Goal: Task Accomplishment & Management: Use online tool/utility

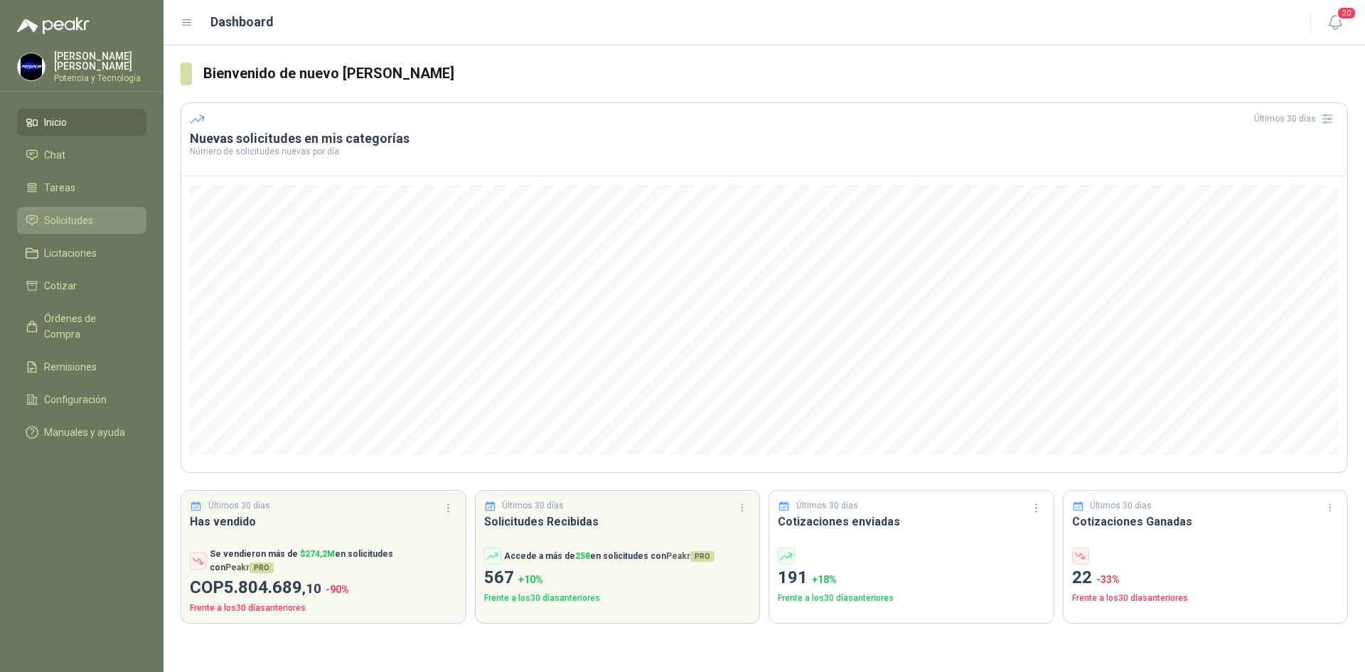
click at [81, 220] on span "Solicitudes" at bounding box center [68, 221] width 49 height 16
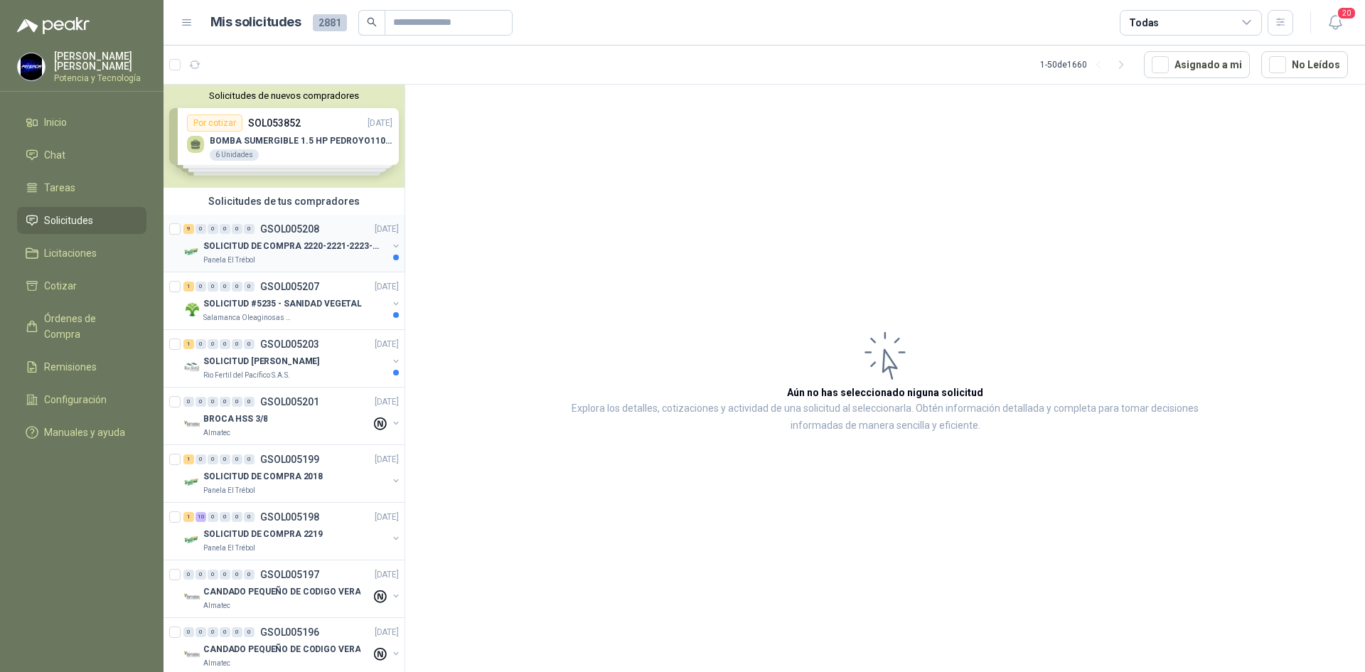
click at [262, 251] on p "SOLICITUD DE COMPRA 2220-2221-2223-2224" at bounding box center [291, 247] width 177 height 14
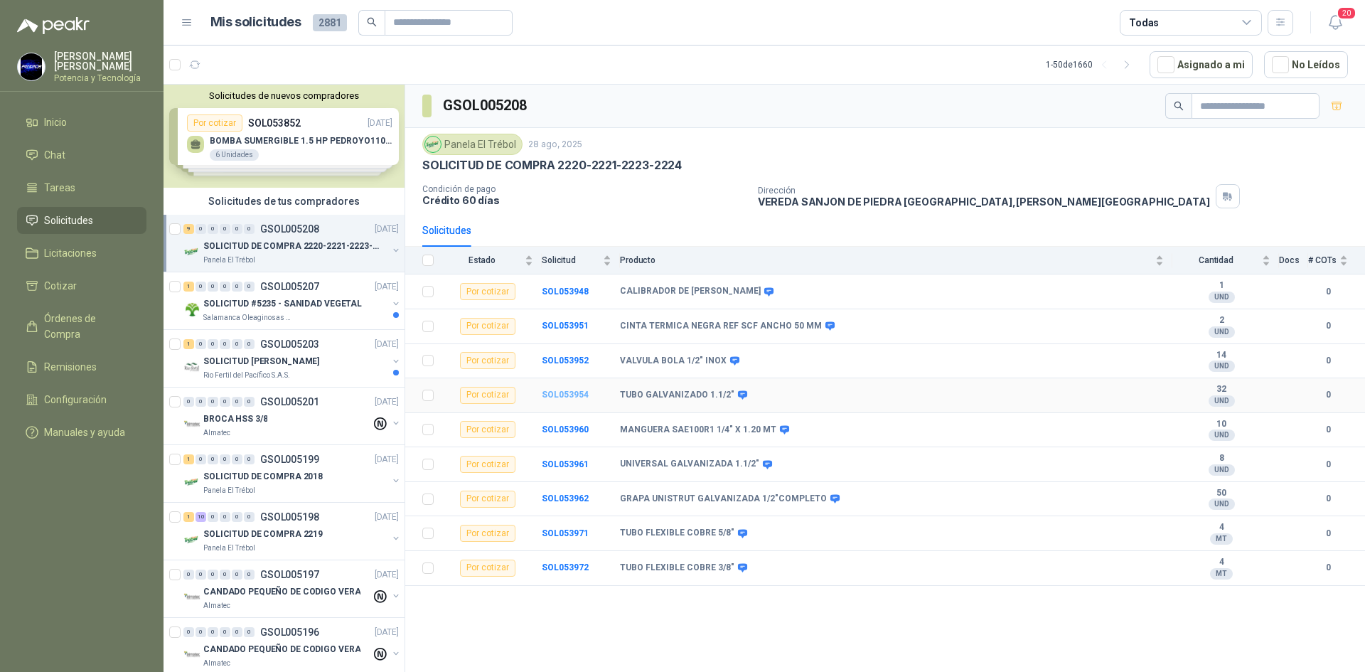
click at [575, 390] on b "SOL053954" at bounding box center [565, 394] width 47 height 10
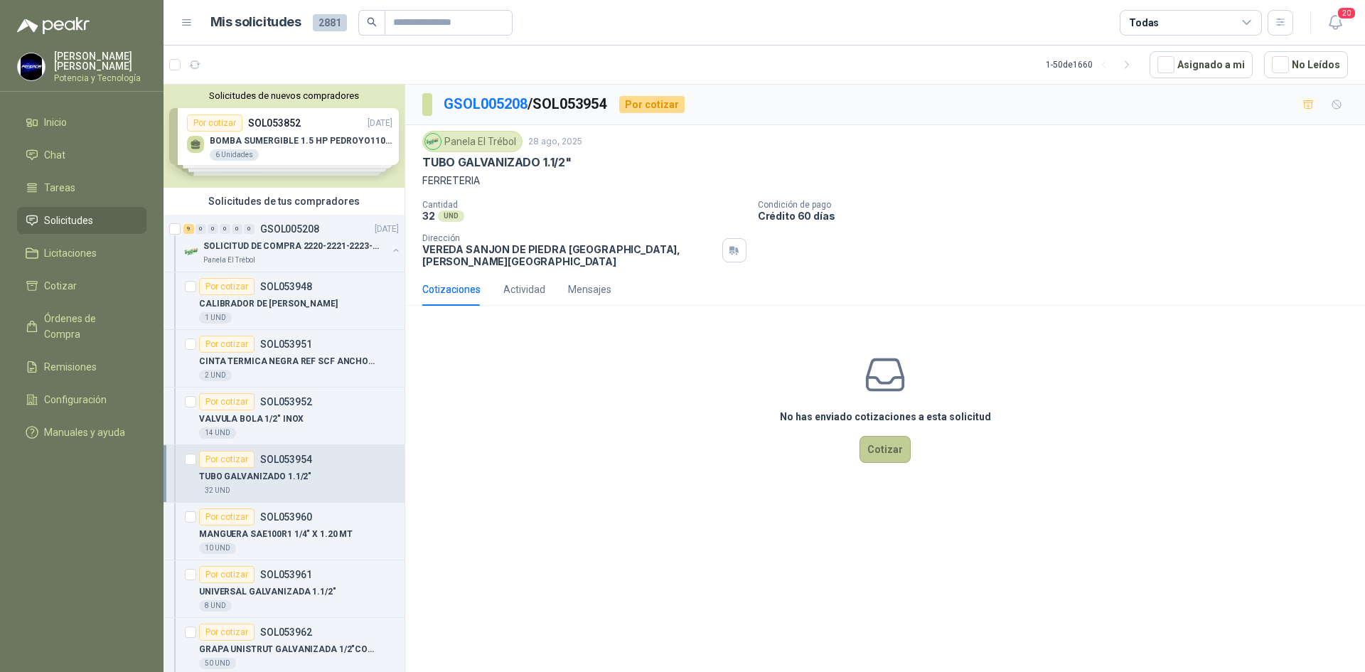
click at [891, 436] on button "Cotizar" at bounding box center [884, 449] width 51 height 27
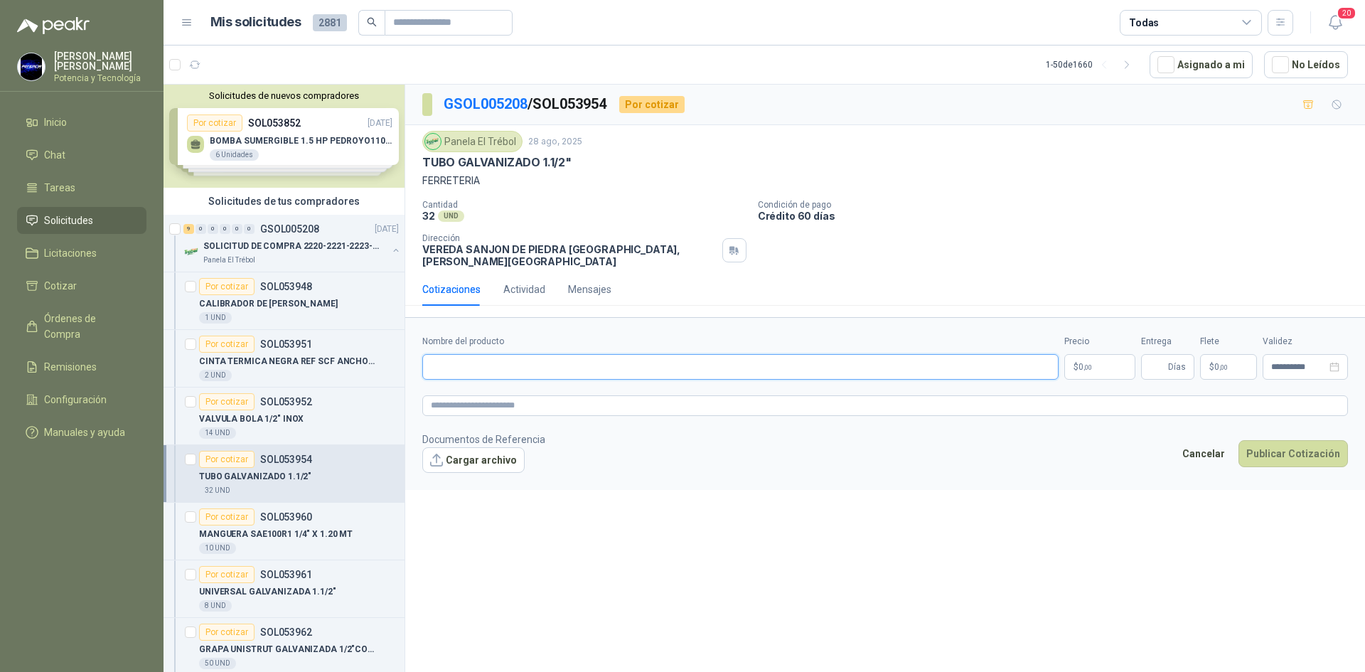
paste input "**********"
type input "**********"
click at [1088, 363] on span ",00" at bounding box center [1087, 367] width 9 height 8
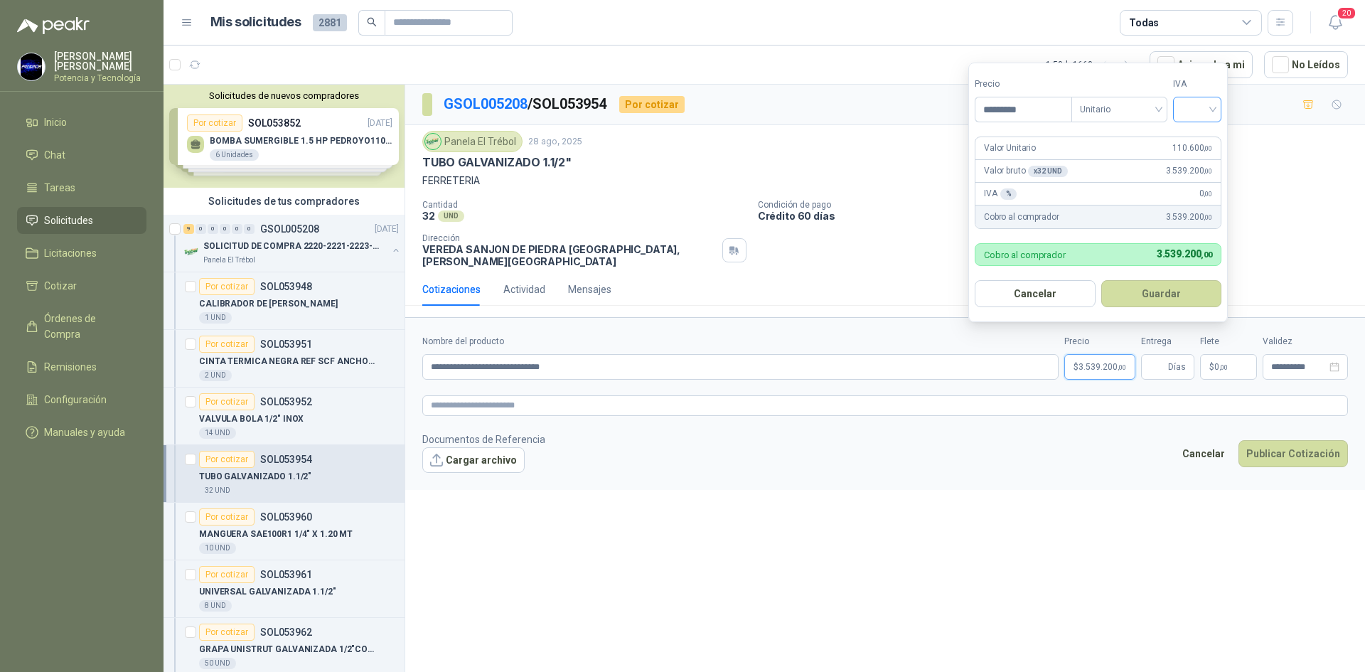
type input "*********"
click at [1192, 107] on input "search" at bounding box center [1196, 107] width 31 height 21
click at [1197, 131] on div "19%" at bounding box center [1200, 139] width 26 height 16
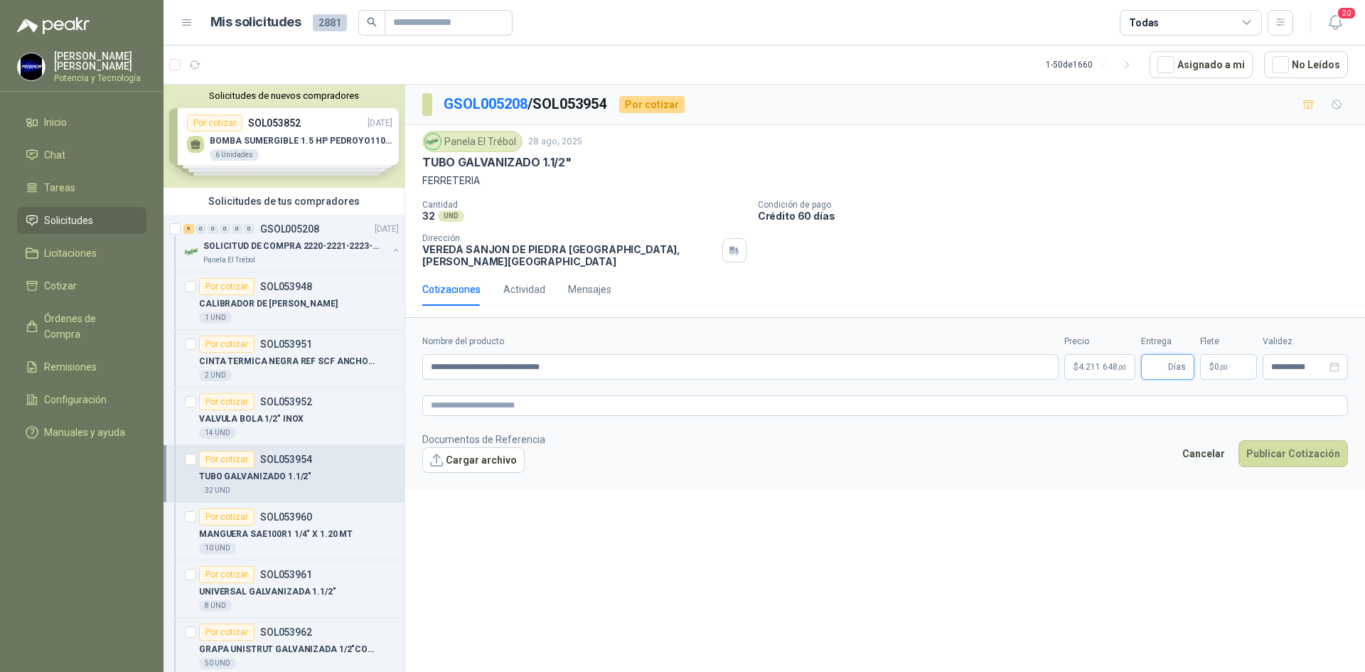
click at [1155, 362] on input "Entrega" at bounding box center [1157, 367] width 16 height 24
type input "*"
click at [1220, 363] on span ",00" at bounding box center [1223, 367] width 9 height 8
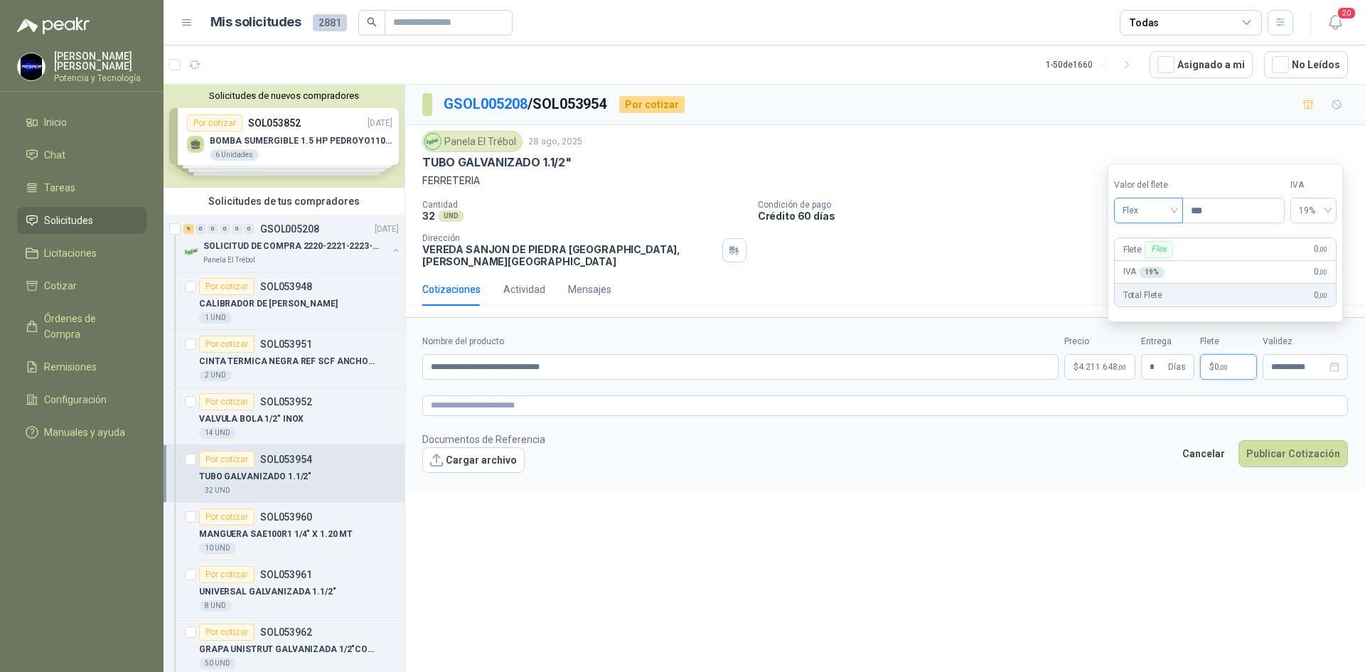
click at [1174, 217] on span "Flex" at bounding box center [1148, 210] width 52 height 21
click at [1162, 248] on div "Flex" at bounding box center [1149, 240] width 49 height 16
click at [1160, 213] on span "Flex" at bounding box center [1148, 210] width 52 height 21
click at [1153, 256] on div "Incluido" at bounding box center [1149, 263] width 49 height 16
click at [1066, 447] on footer "Documentos de Referencia Cargar archivo Cancelar Publicar Cotización" at bounding box center [884, 451] width 925 height 41
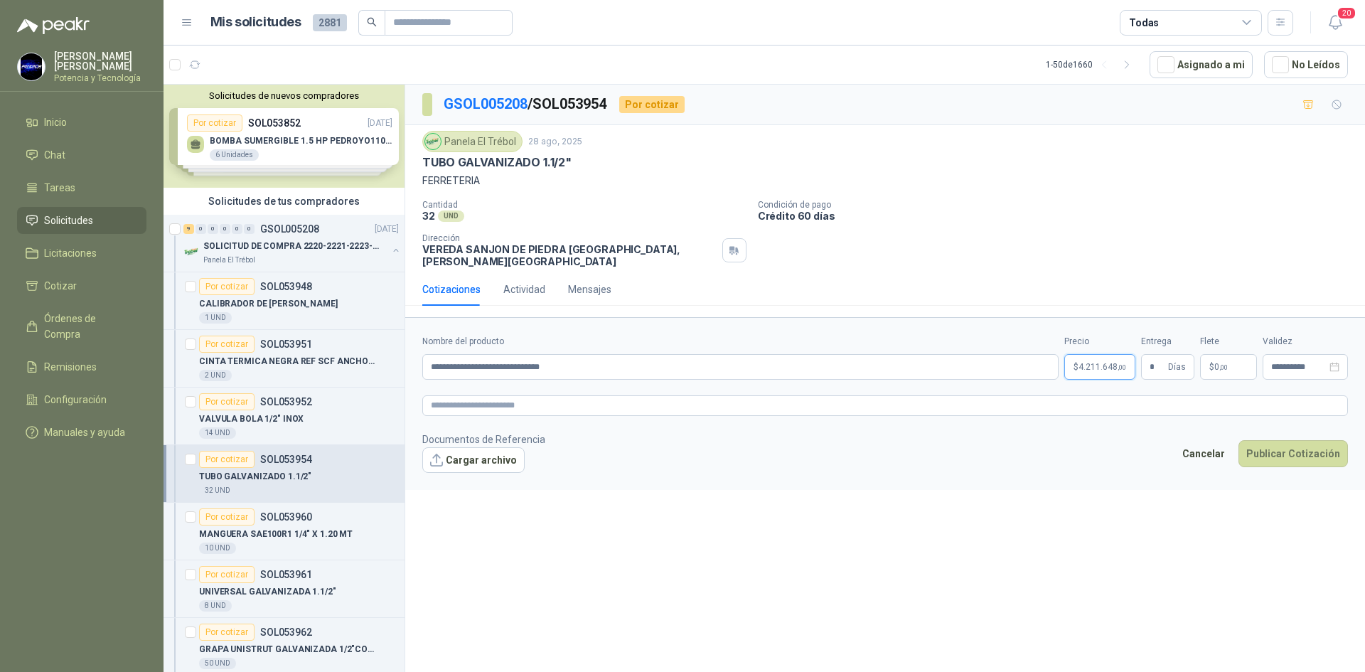
click at [1091, 362] on span "4.211.648 ,00" at bounding box center [1102, 366] width 48 height 9
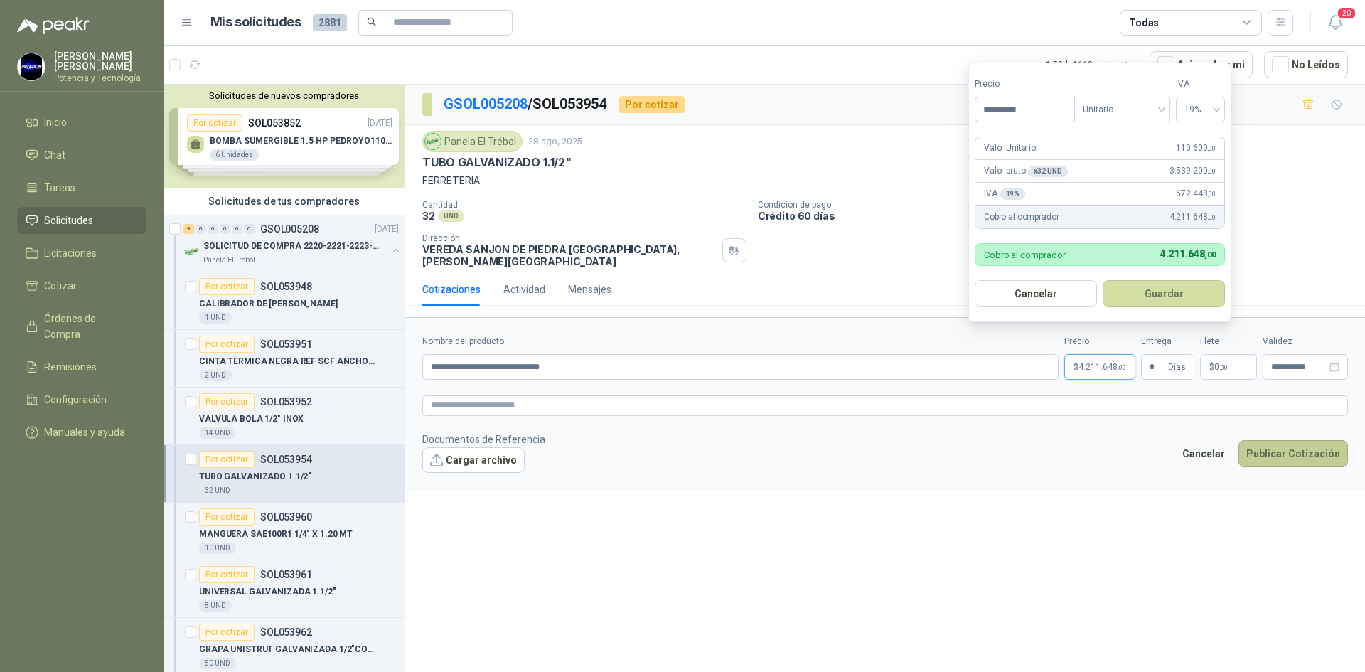
click at [1289, 448] on button "Publicar Cotización" at bounding box center [1292, 453] width 109 height 27
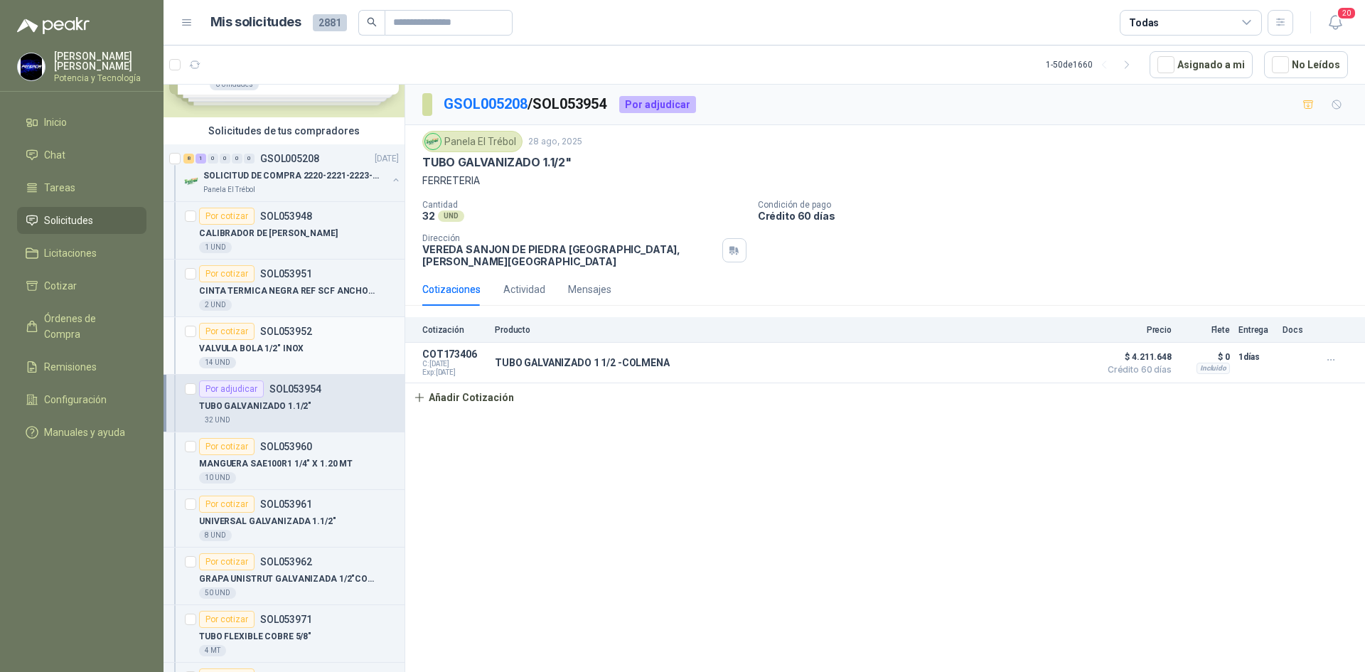
scroll to position [71, 0]
click at [311, 451] on div "Por cotizar SOL053960" at bounding box center [299, 445] width 200 height 17
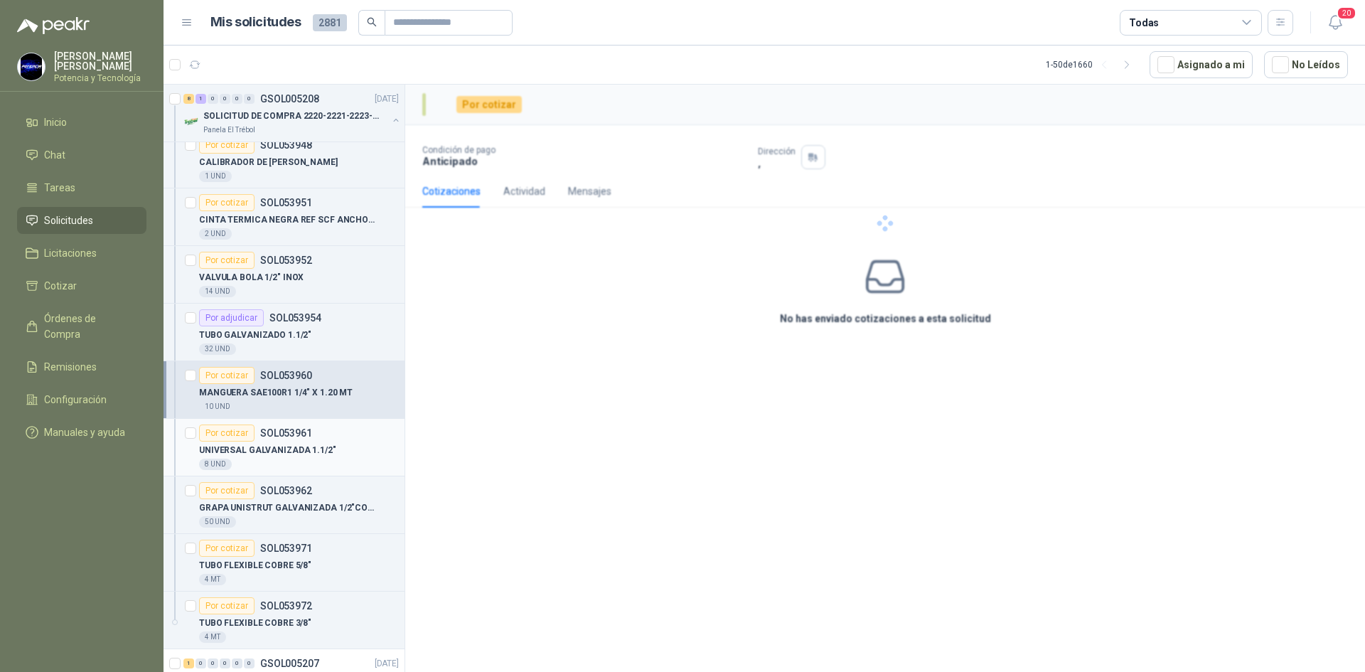
scroll to position [142, 0]
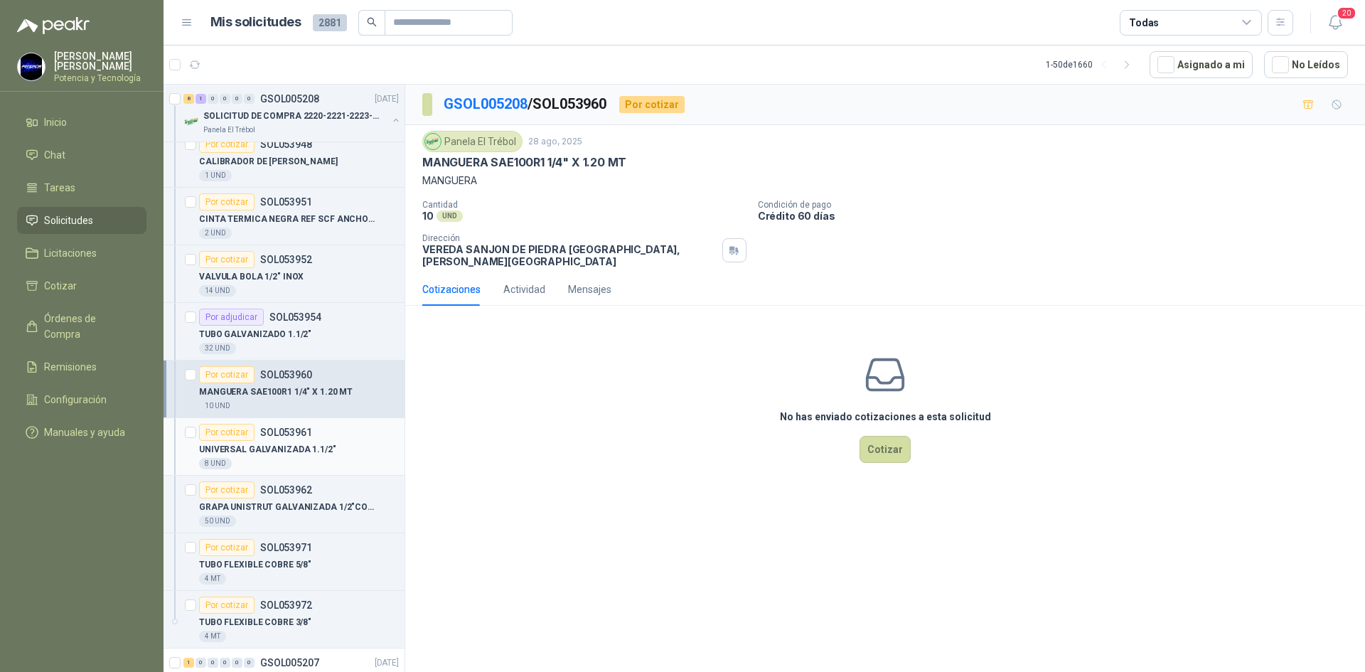
click at [314, 462] on div "8 UND" at bounding box center [299, 463] width 200 height 11
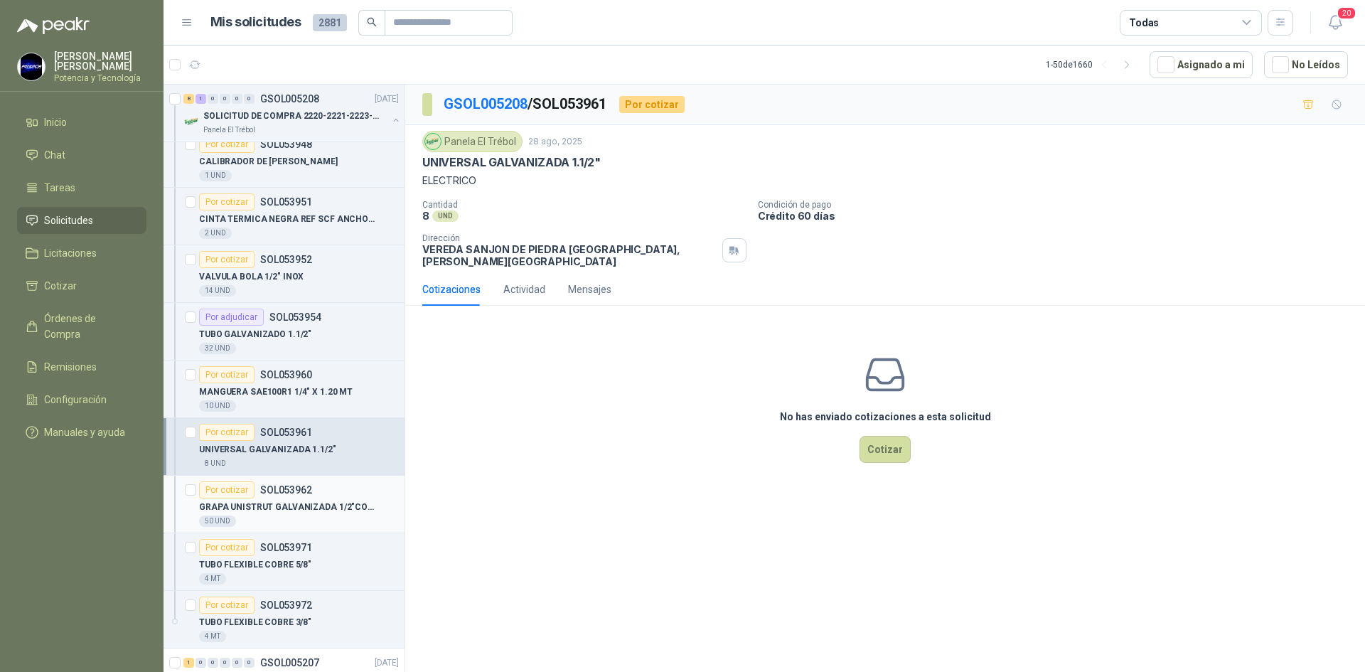
click at [313, 512] on p "GRAPA UNISTRUT GALVANIZADA 1/2"COMPLETO" at bounding box center [287, 507] width 177 height 14
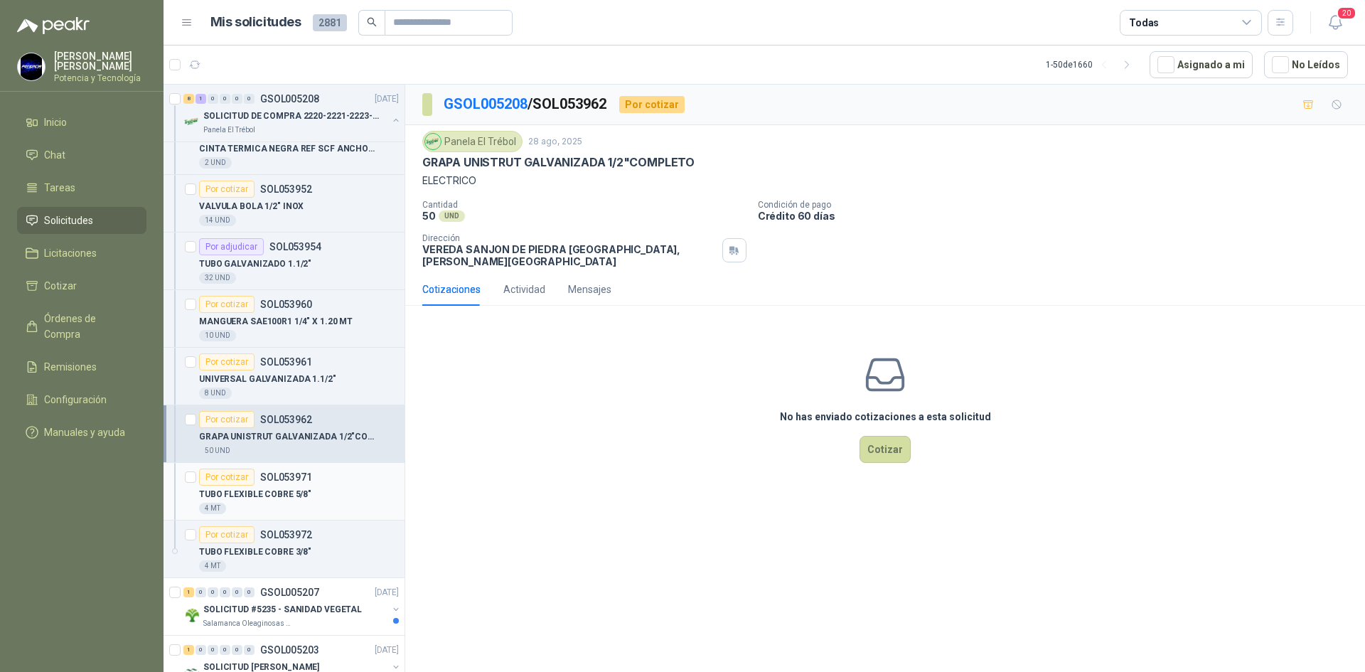
scroll to position [213, 0]
click at [311, 274] on div "32 UND" at bounding box center [299, 277] width 200 height 11
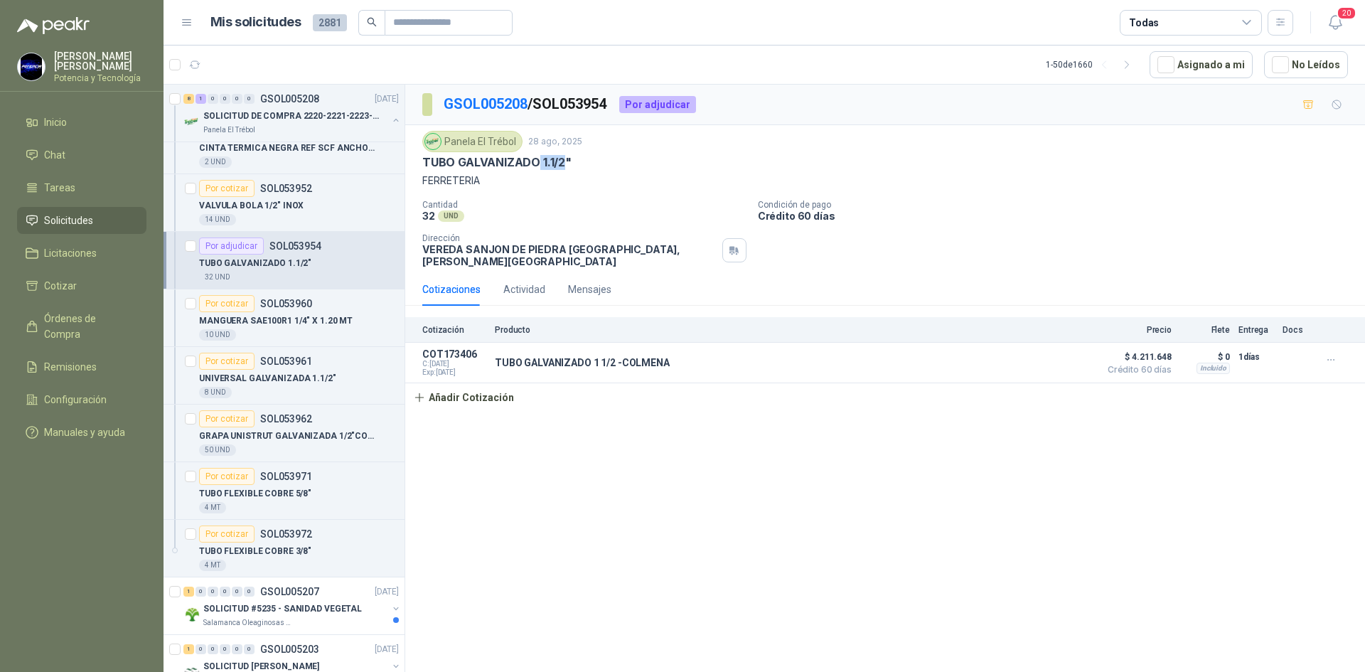
drag, startPoint x: 537, startPoint y: 162, endPoint x: 564, endPoint y: 161, distance: 26.3
click at [564, 161] on p "TUBO GALVANIZADO 1.1/2"" at bounding box center [496, 162] width 149 height 15
click at [323, 437] on p "GRAPA UNISTRUT GALVANIZADA 1/2"COMPLETO" at bounding box center [287, 436] width 177 height 14
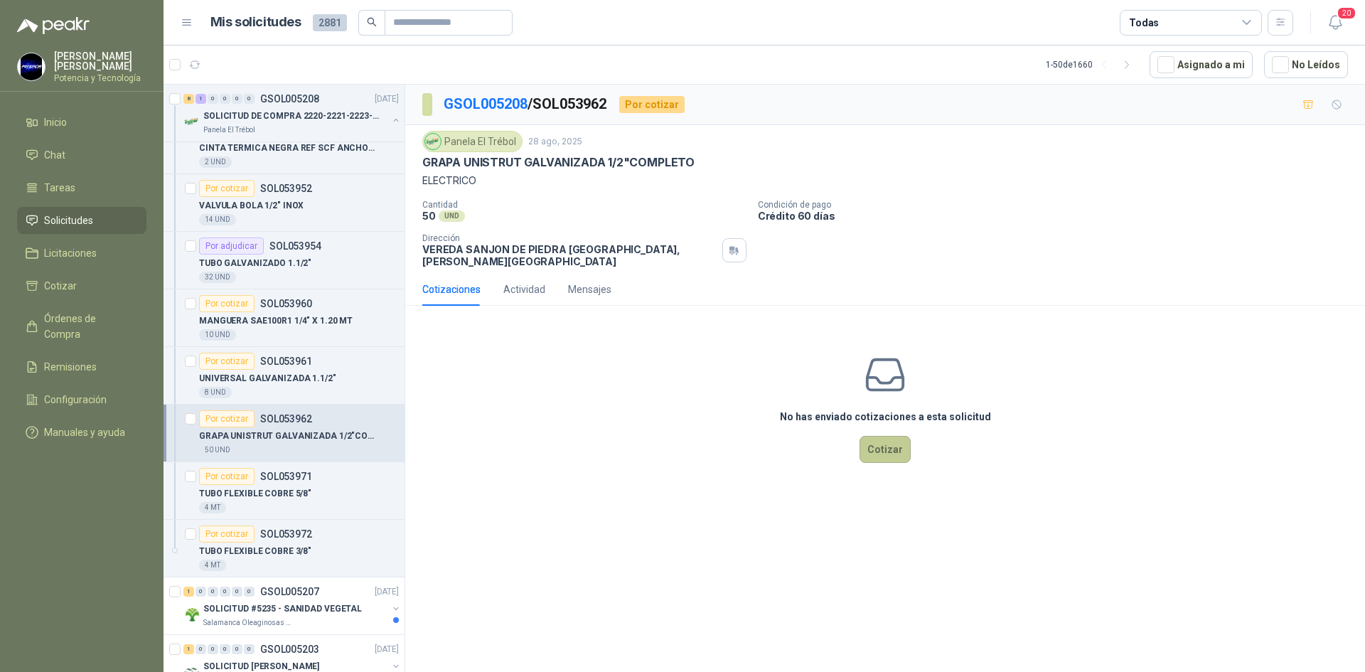
click at [878, 441] on button "Cotizar" at bounding box center [884, 449] width 51 height 27
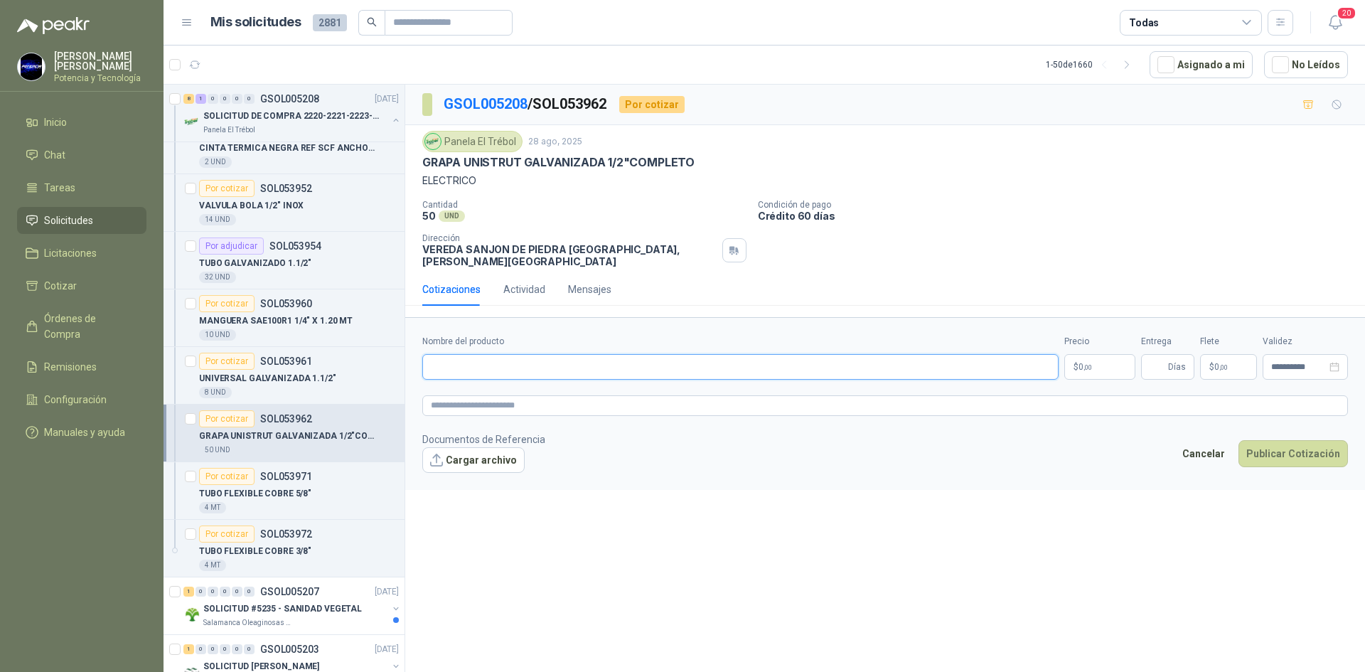
paste input "**********"
type input "**********"
click at [1106, 363] on p "$ 0 ,00" at bounding box center [1099, 367] width 71 height 26
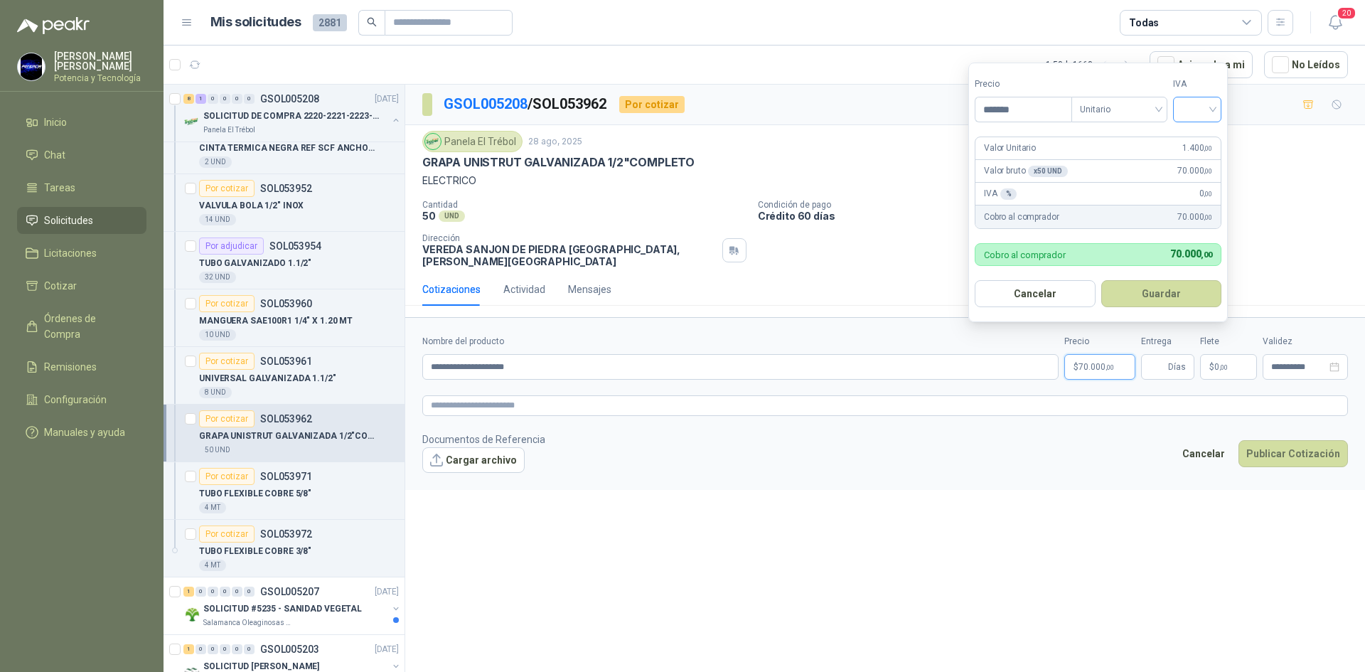
type input "*******"
drag, startPoint x: 1192, startPoint y: 104, endPoint x: 1198, endPoint y: 121, distance: 17.3
click at [1193, 107] on input "search" at bounding box center [1196, 107] width 31 height 21
click at [1198, 136] on div "19%" at bounding box center [1200, 139] width 26 height 16
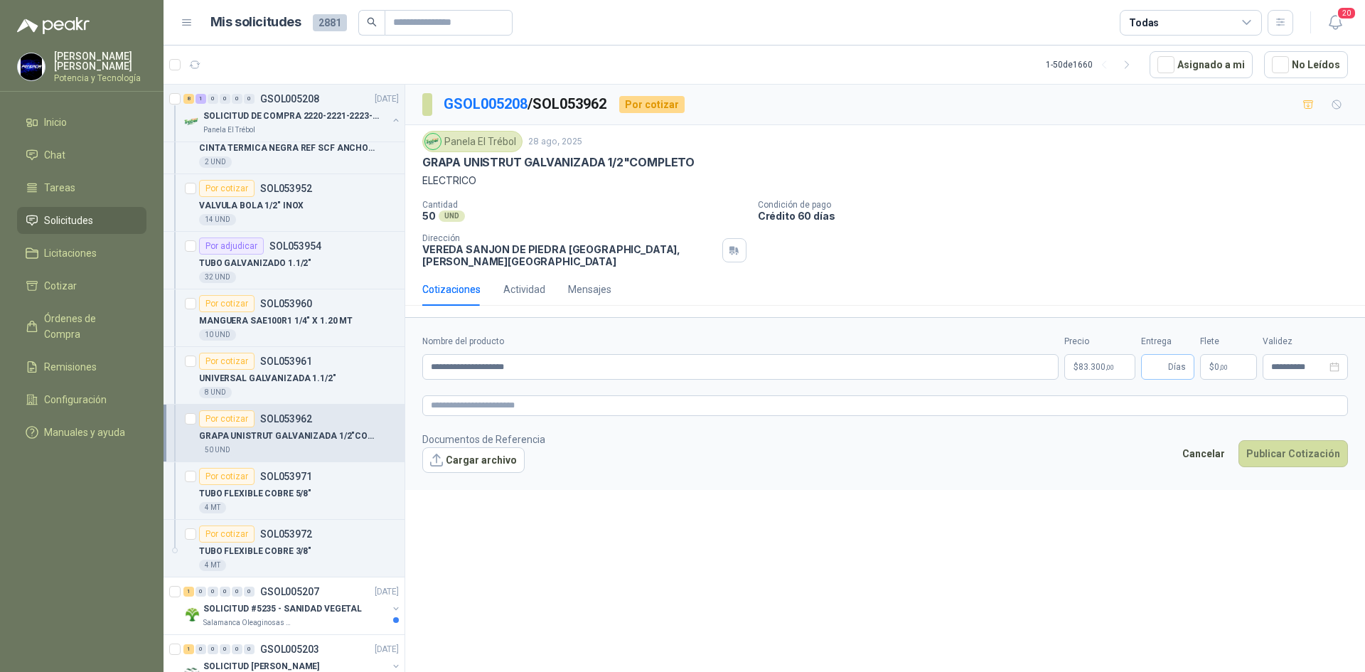
click at [1165, 358] on span "Días" at bounding box center [1167, 367] width 53 height 26
click at [1164, 357] on input "Entrega" at bounding box center [1157, 367] width 16 height 24
type input "*"
click at [1230, 358] on p "$ 0 ,00" at bounding box center [1228, 367] width 57 height 26
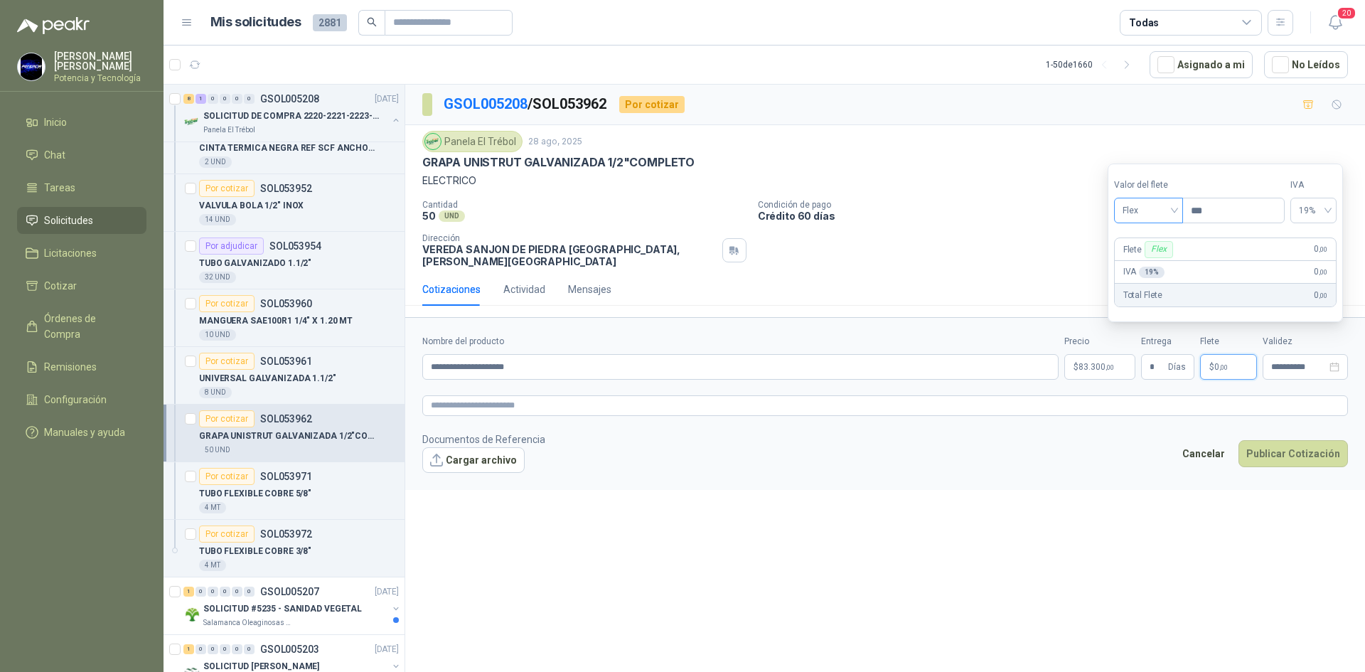
click at [1146, 212] on span "Flex" at bounding box center [1148, 210] width 52 height 21
click at [1134, 261] on div "Incluido" at bounding box center [1149, 263] width 49 height 16
click at [1103, 362] on p "$ 83.300 ,00" at bounding box center [1099, 367] width 71 height 26
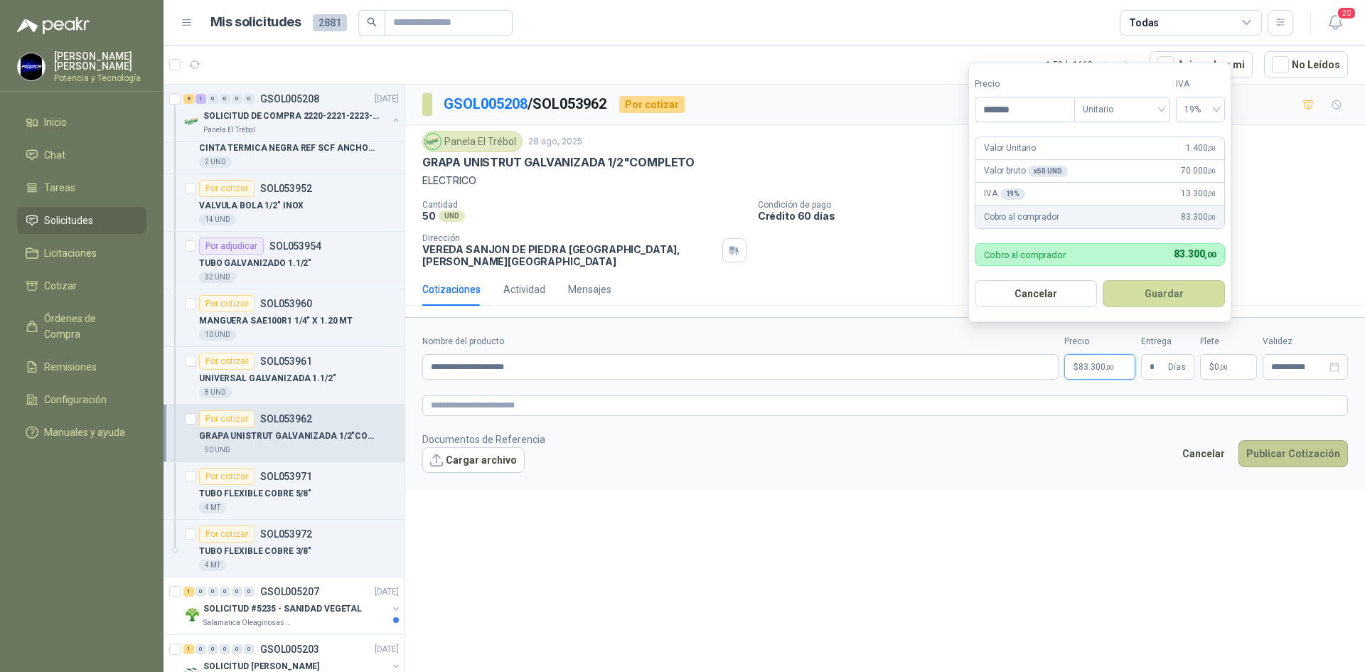
click at [1281, 440] on button "Publicar Cotización" at bounding box center [1292, 453] width 109 height 27
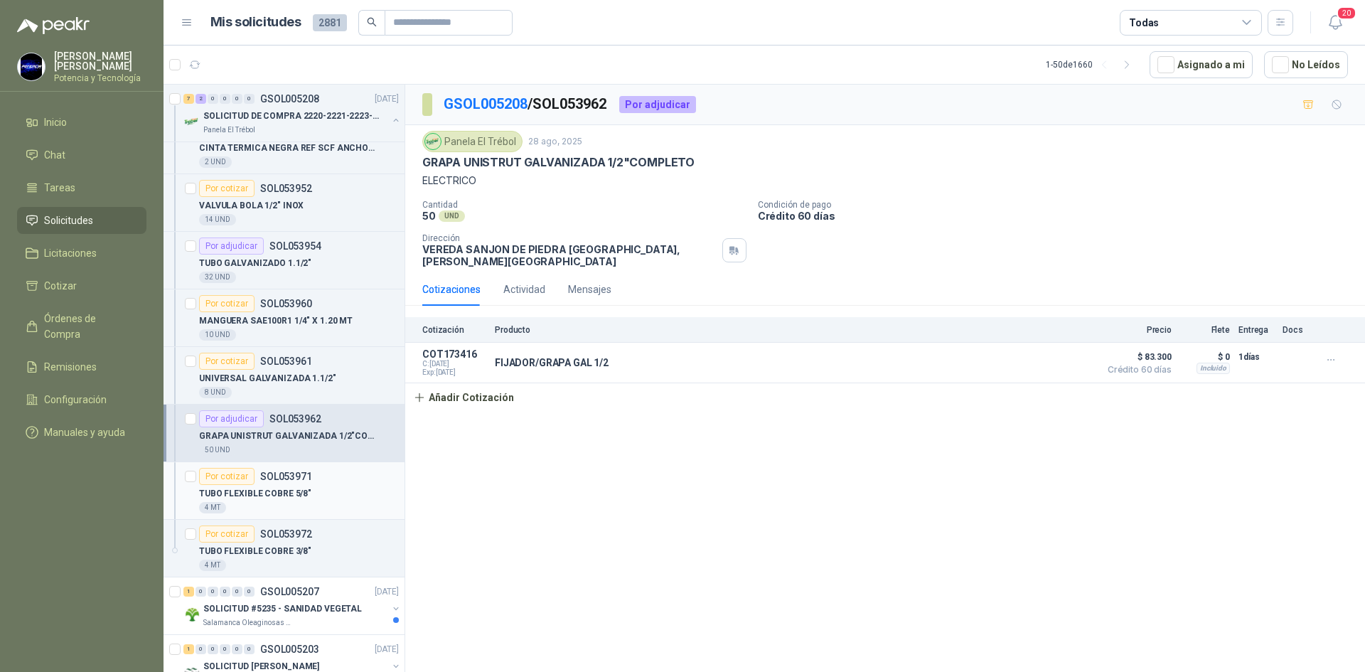
click at [331, 512] on div "4 MT" at bounding box center [299, 507] width 200 height 11
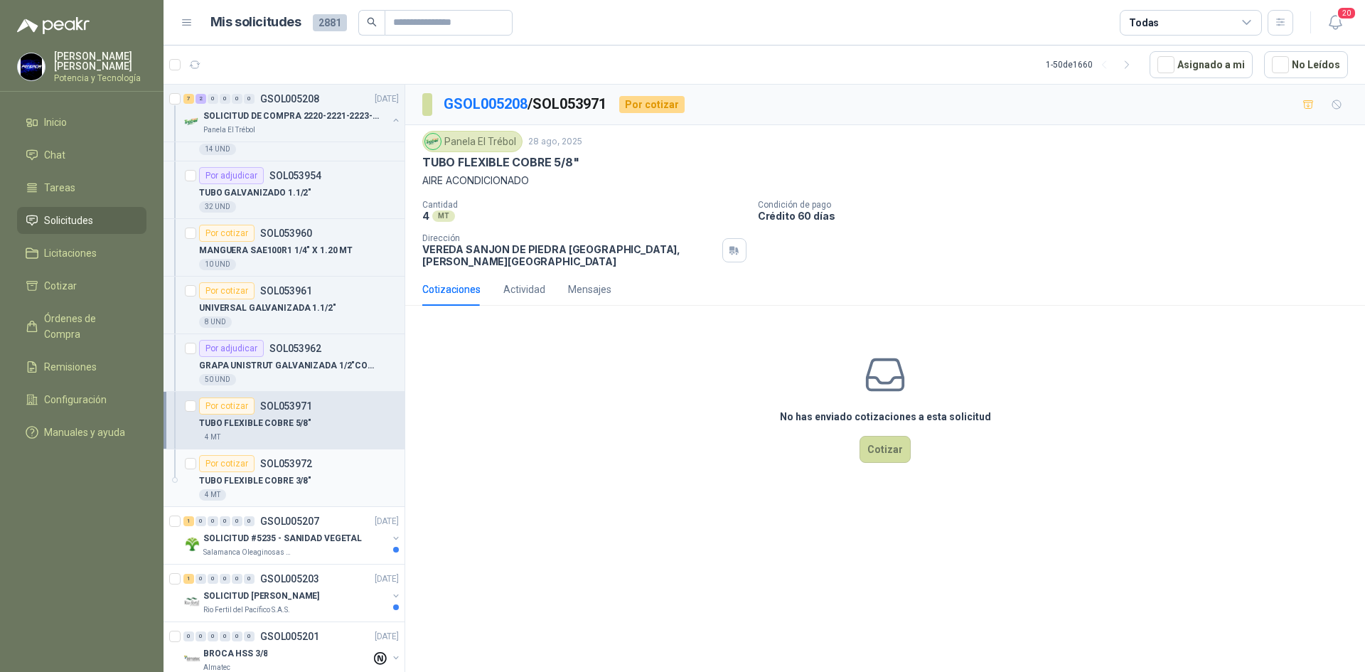
scroll to position [284, 0]
click at [305, 485] on p "TUBO FLEXIBLE COBRE 3/8"" at bounding box center [255, 480] width 112 height 14
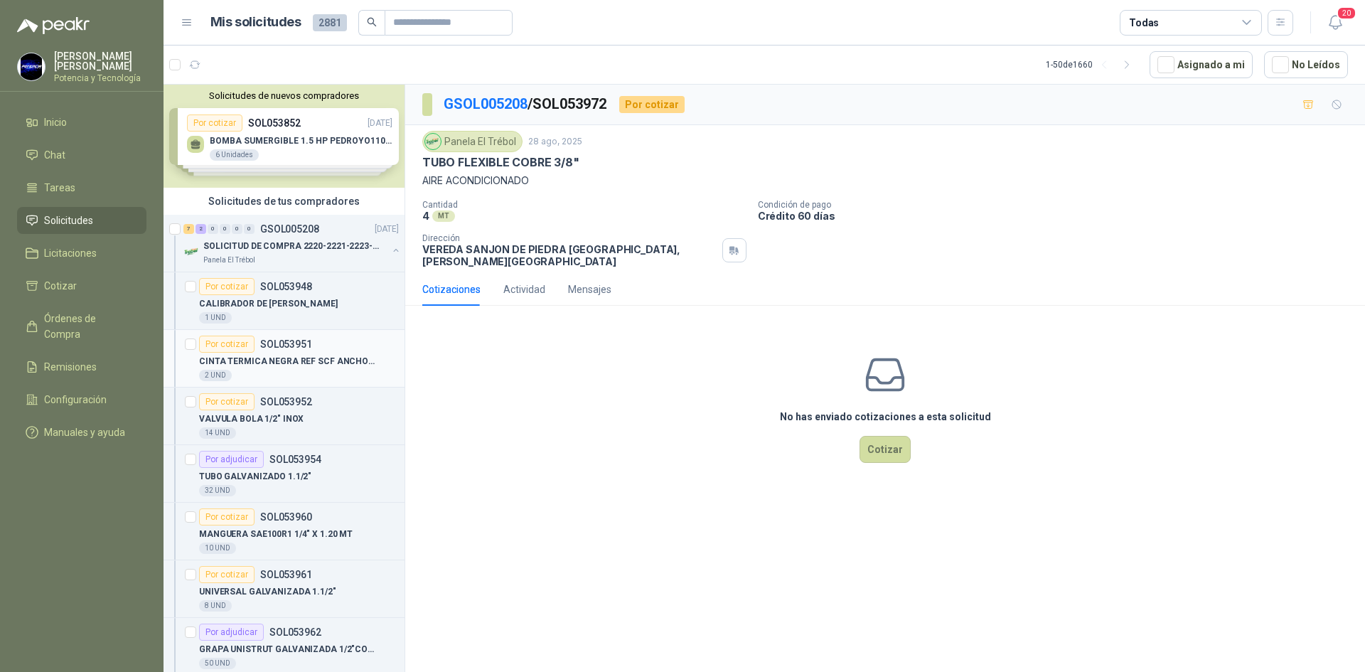
click at [276, 353] on div "CINTA TERMICA NEGRA REF SCF ANCHO 50 MM" at bounding box center [299, 361] width 200 height 17
